Goal: Task Accomplishment & Management: Manage account settings

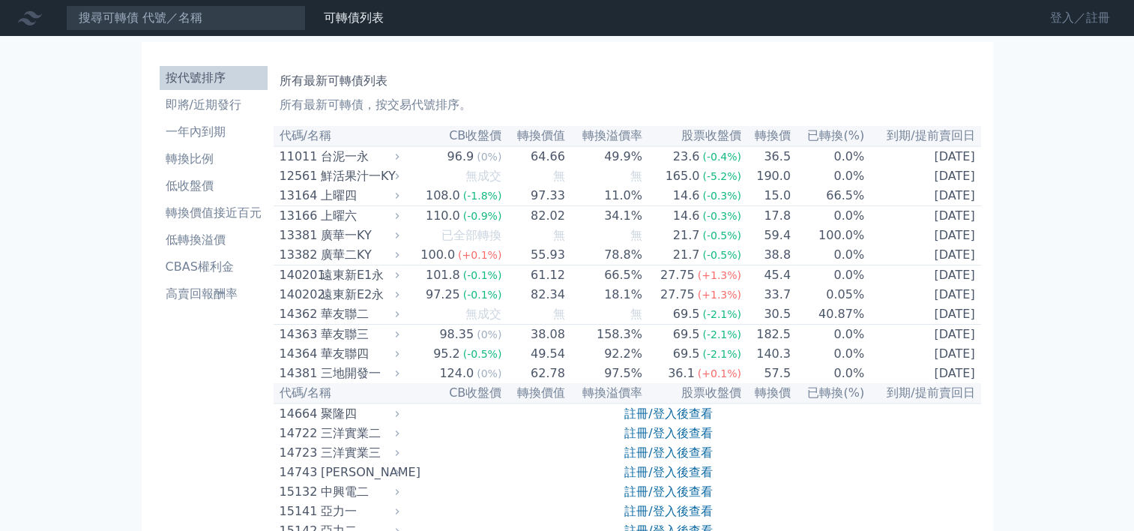
drag, startPoint x: 0, startPoint y: 0, endPoint x: 1073, endPoint y: 20, distance: 1073.6
click at [1073, 20] on link "登入／註冊" at bounding box center [1080, 18] width 84 height 24
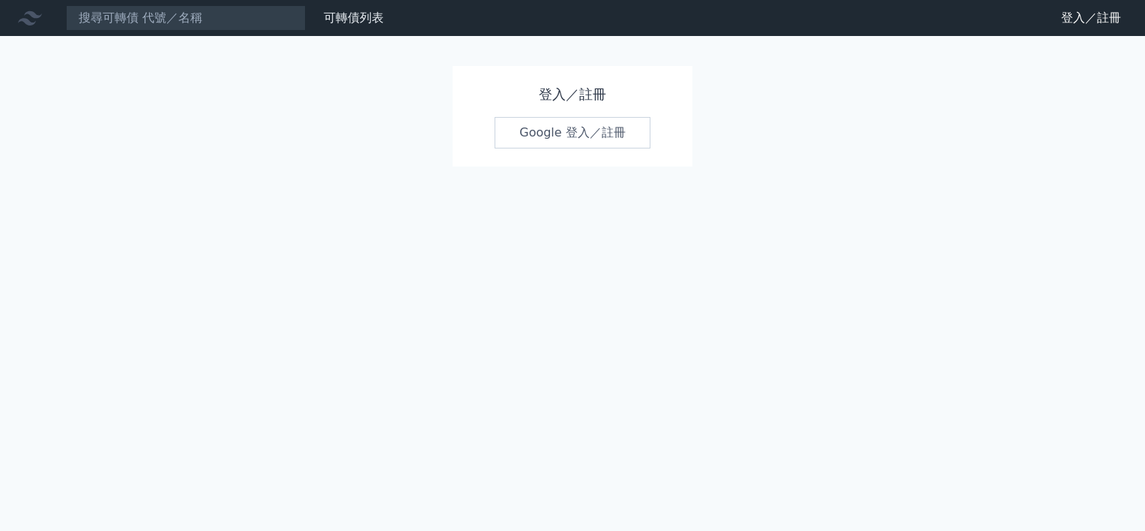
click at [604, 136] on link "Google 登入／註冊" at bounding box center [573, 132] width 156 height 31
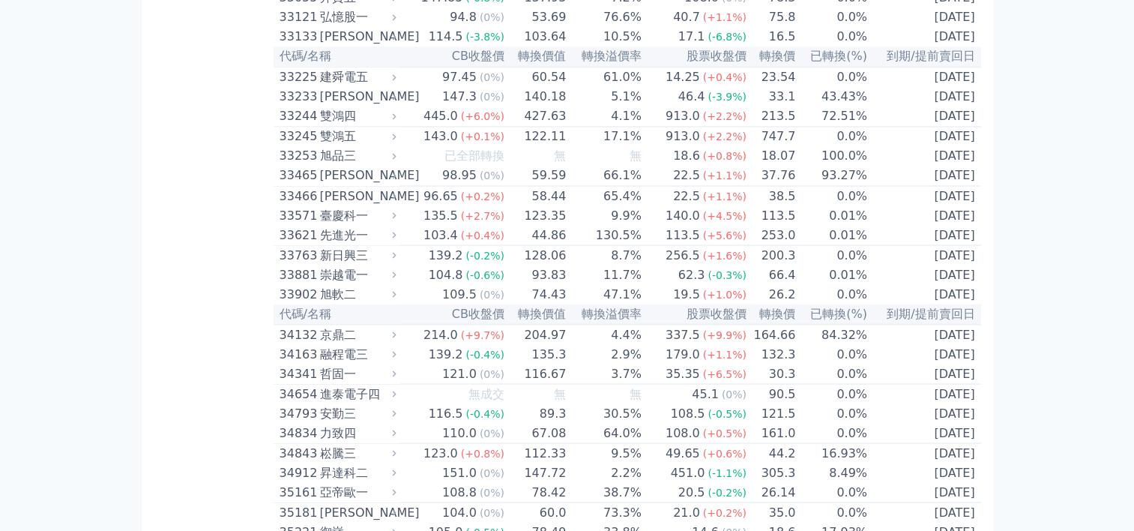
scroll to position [2774, 0]
